Goal: Browse casually: Explore the website without a specific task or goal

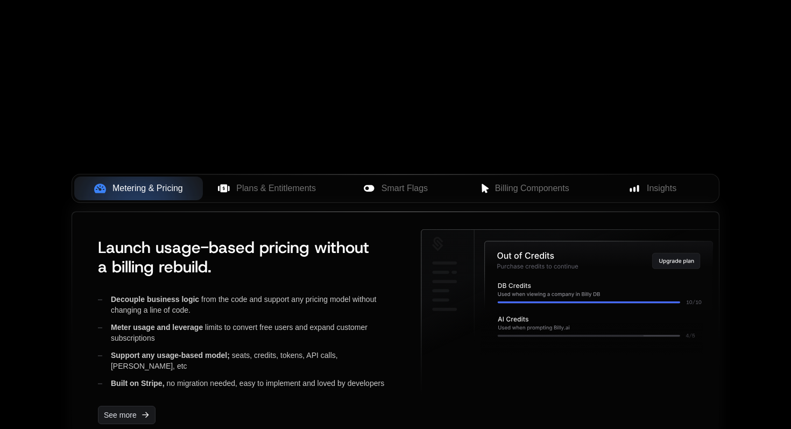
scroll to position [332, 0]
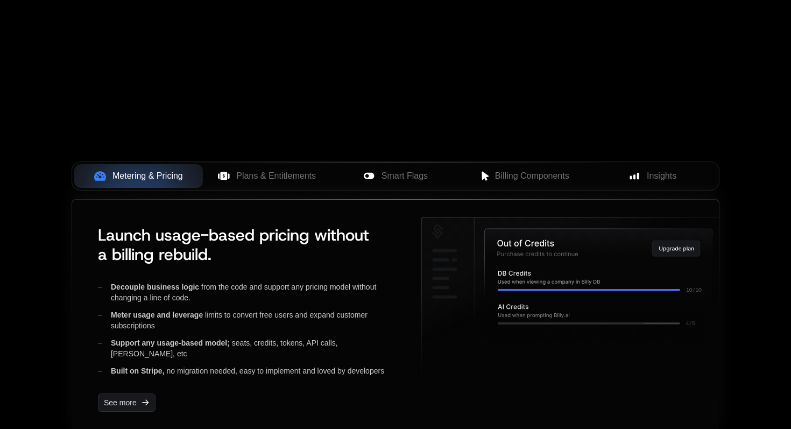
click at [269, 366] on div "Built on Stripe, no migration needed, easy to implement and loved by developers" at bounding box center [251, 371] width 306 height 11
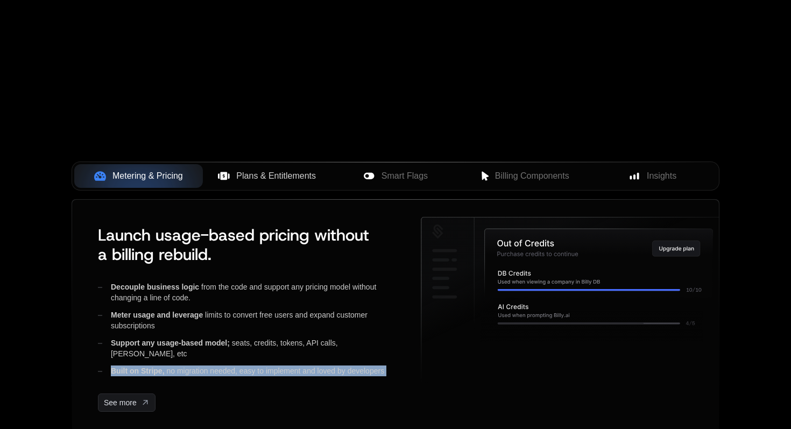
click at [274, 184] on button "Plans & Entitlements" at bounding box center [267, 176] width 129 height 24
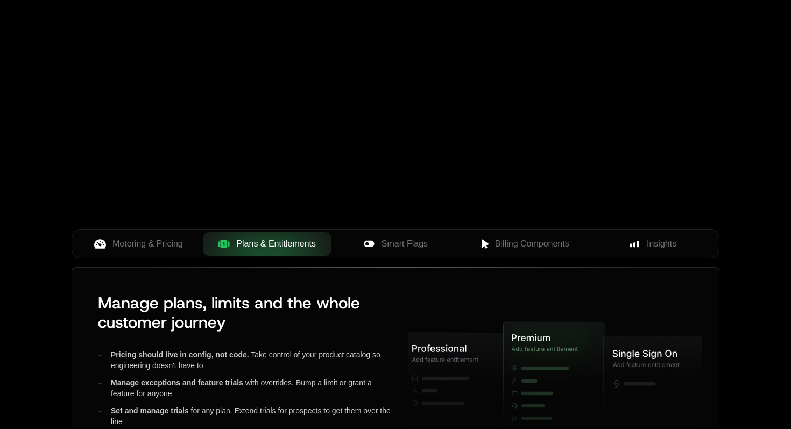
scroll to position [242, 0]
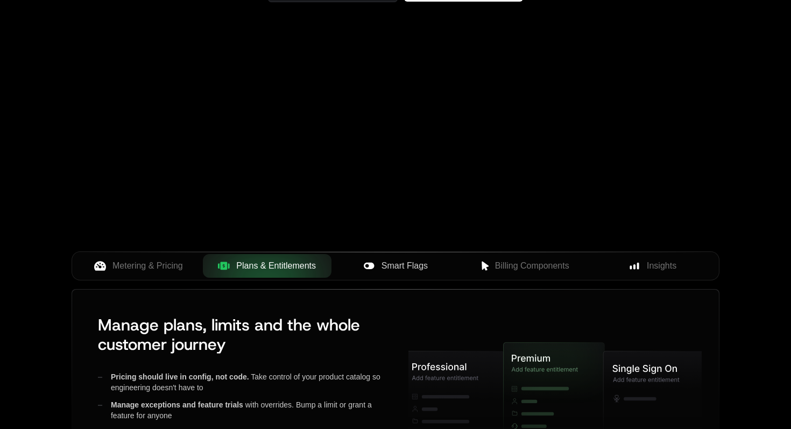
click at [399, 266] on span "Smart Flags" at bounding box center [405, 265] width 46 height 13
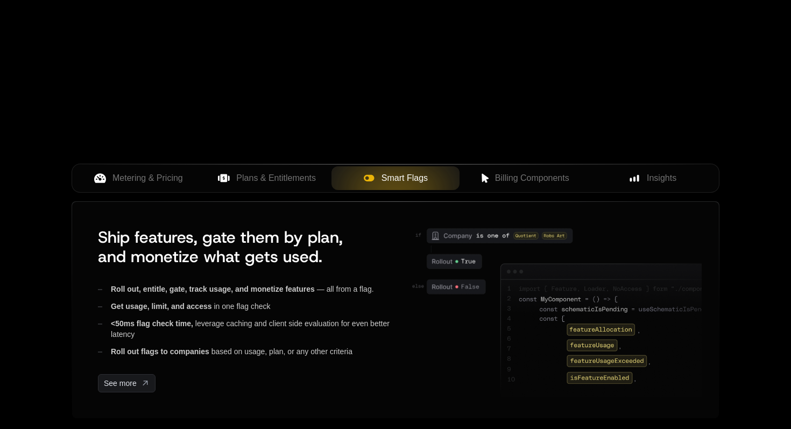
scroll to position [333, 0]
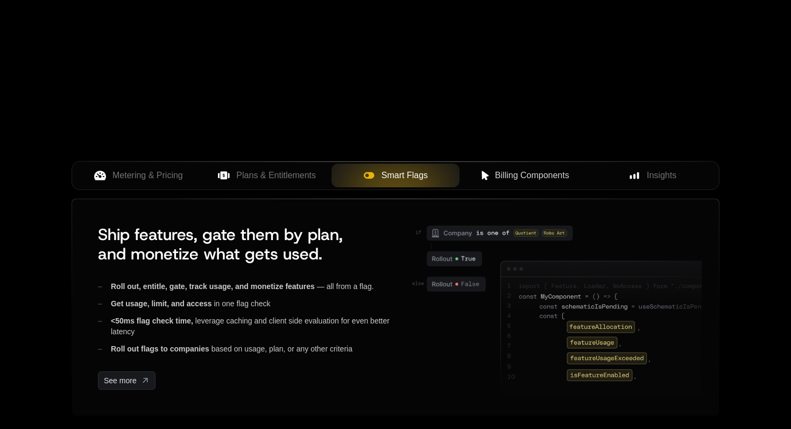
click at [509, 176] on span "Billing Components" at bounding box center [532, 175] width 74 height 13
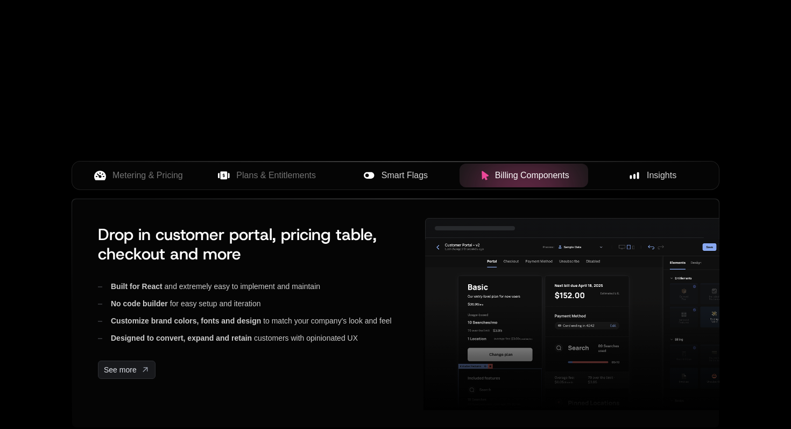
click at [655, 175] on span "Insights" at bounding box center [662, 175] width 30 height 13
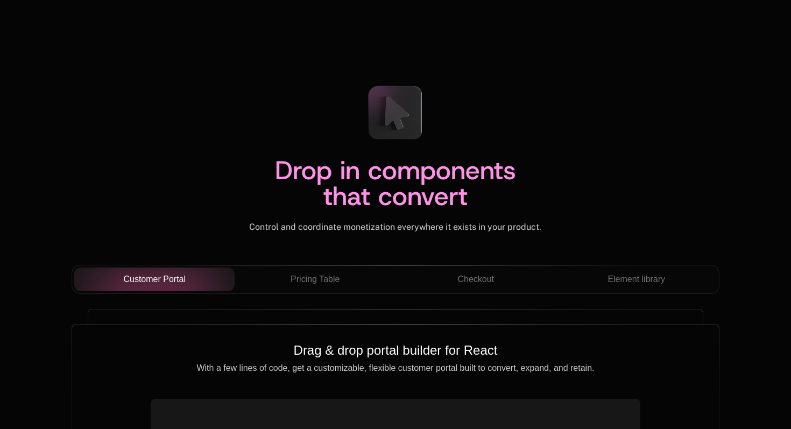
scroll to position [3645, 0]
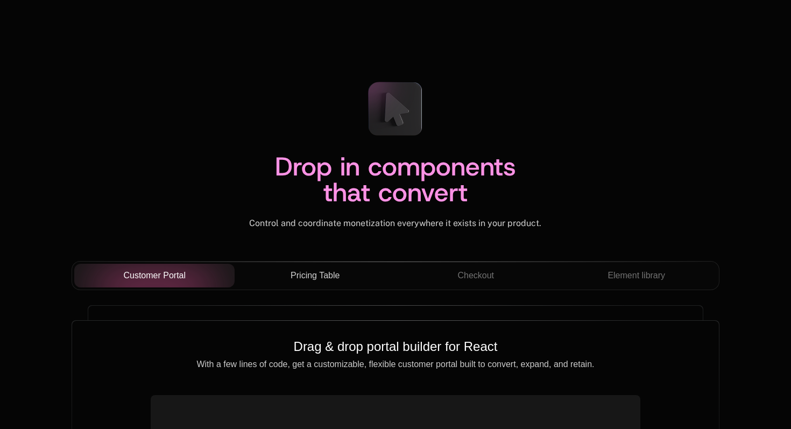
click at [291, 282] on button "Pricing Table" at bounding box center [315, 276] width 161 height 24
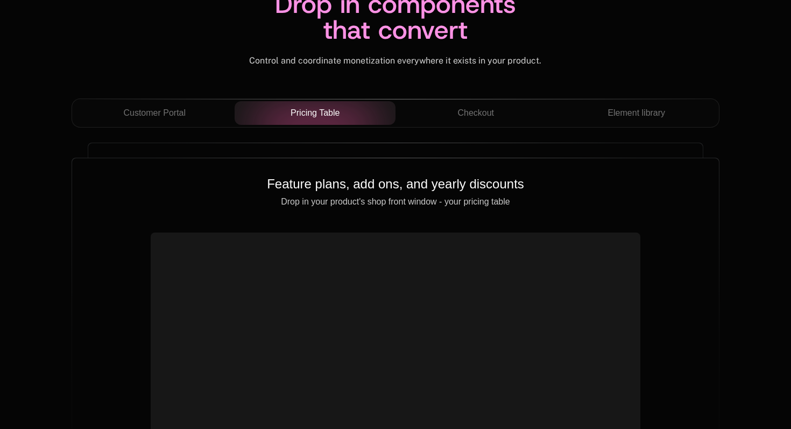
scroll to position [3811, 0]
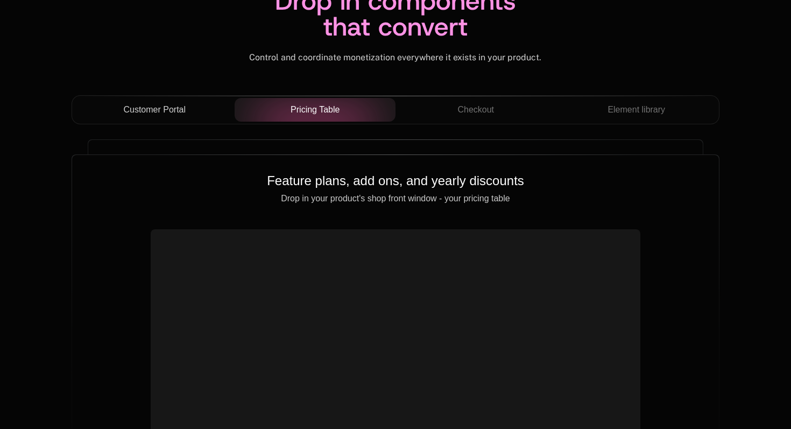
click at [190, 111] on div "Customer Portal" at bounding box center [155, 109] width 144 height 13
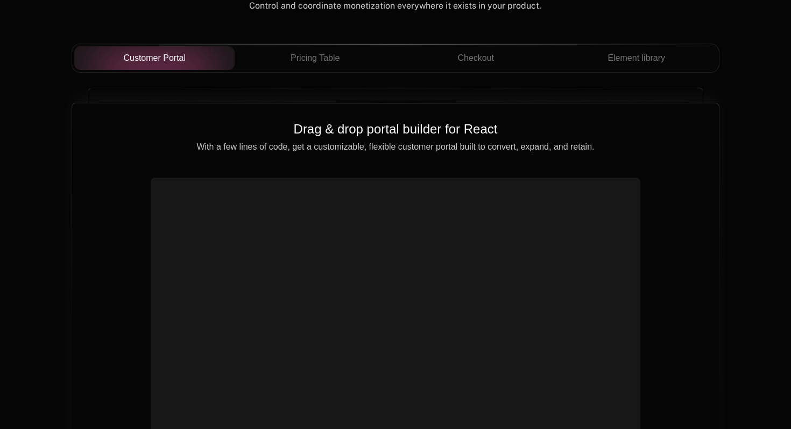
scroll to position [3877, 0]
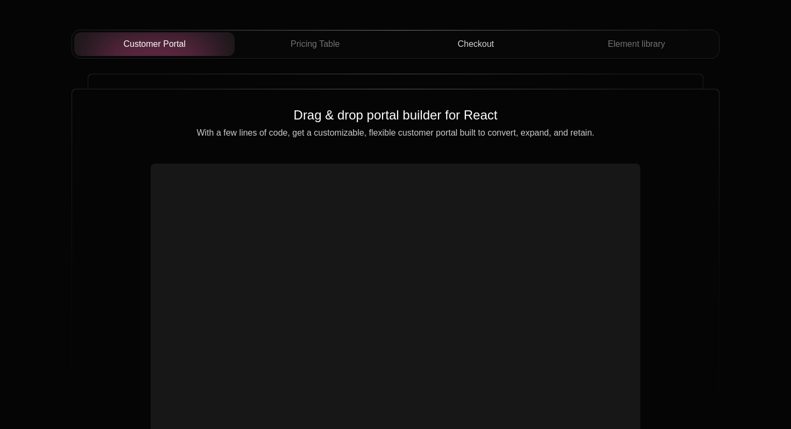
click at [470, 35] on button "Checkout" at bounding box center [476, 44] width 161 height 24
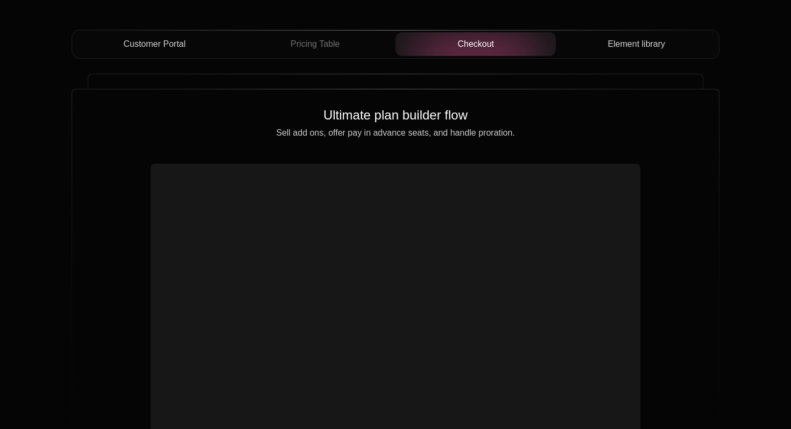
click at [627, 41] on span "Element library" at bounding box center [637, 44] width 58 height 13
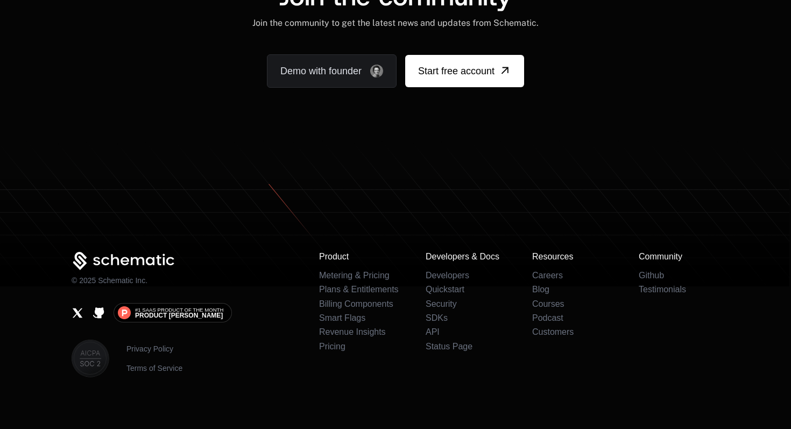
scroll to position [6725, 0]
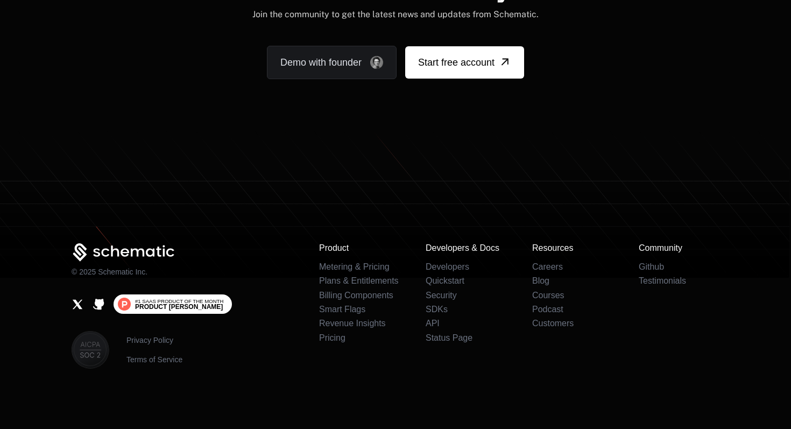
click at [190, 308] on span "#1 SaaS Product of the Month Product [PERSON_NAME]" at bounding box center [179, 305] width 88 height 12
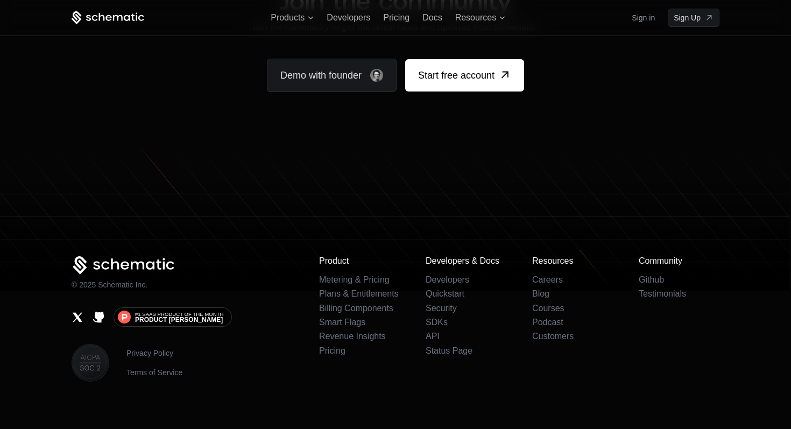
click at [98, 312] on icon "Github" at bounding box center [98, 317] width 11 height 11
